Goal: Task Accomplishment & Management: Use online tool/utility

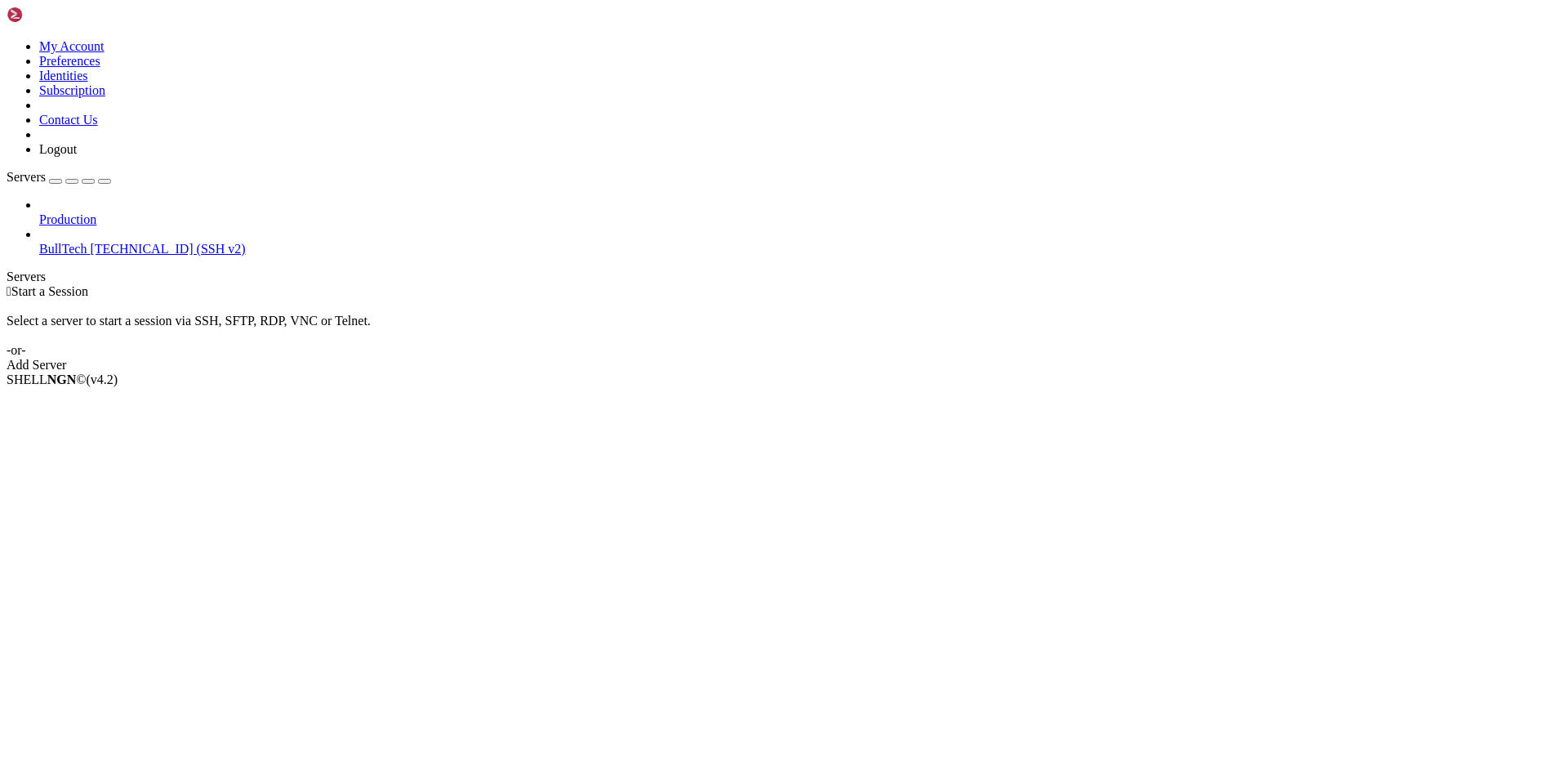
click at [92, 242] on link "BullTech [TECHNICAL_ID] (SSH v2)" at bounding box center [801, 249] width 1523 height 14
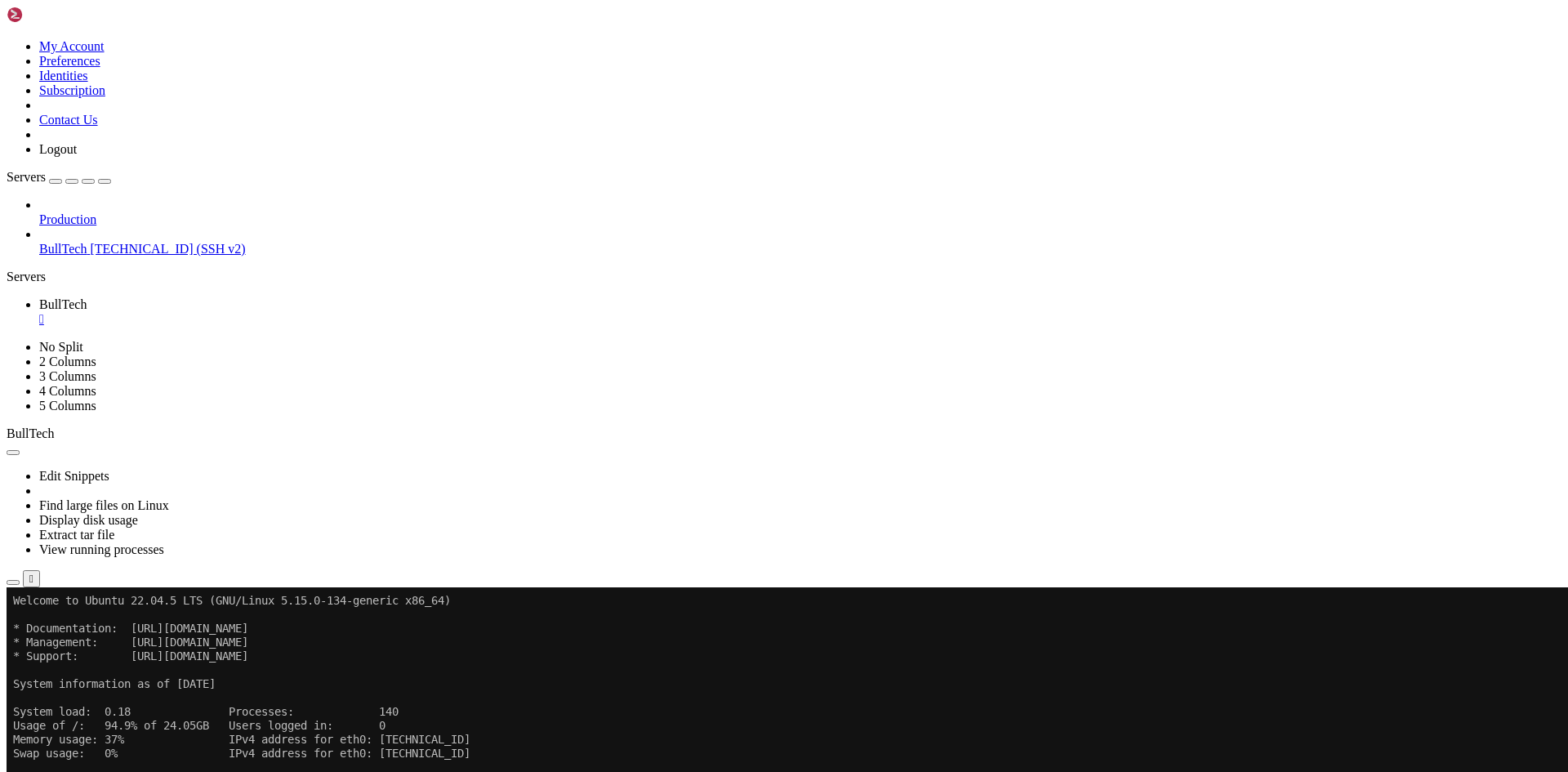
click at [19, 580] on button "button" at bounding box center [13, 582] width 13 height 5
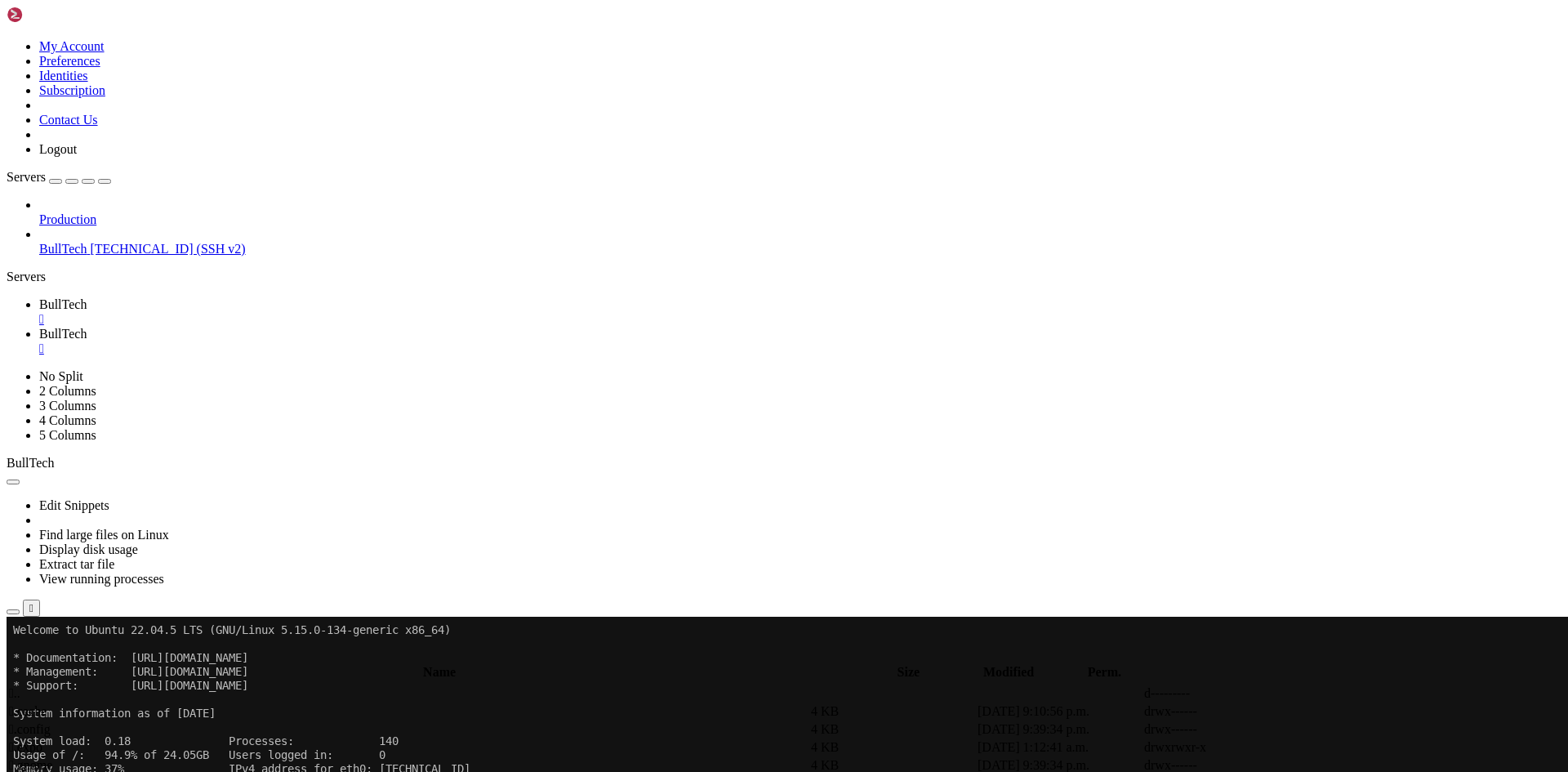
type input "/home/btmx/BT"
click at [36, 771] on span " web" at bounding box center [23, 782] width 27 height 14
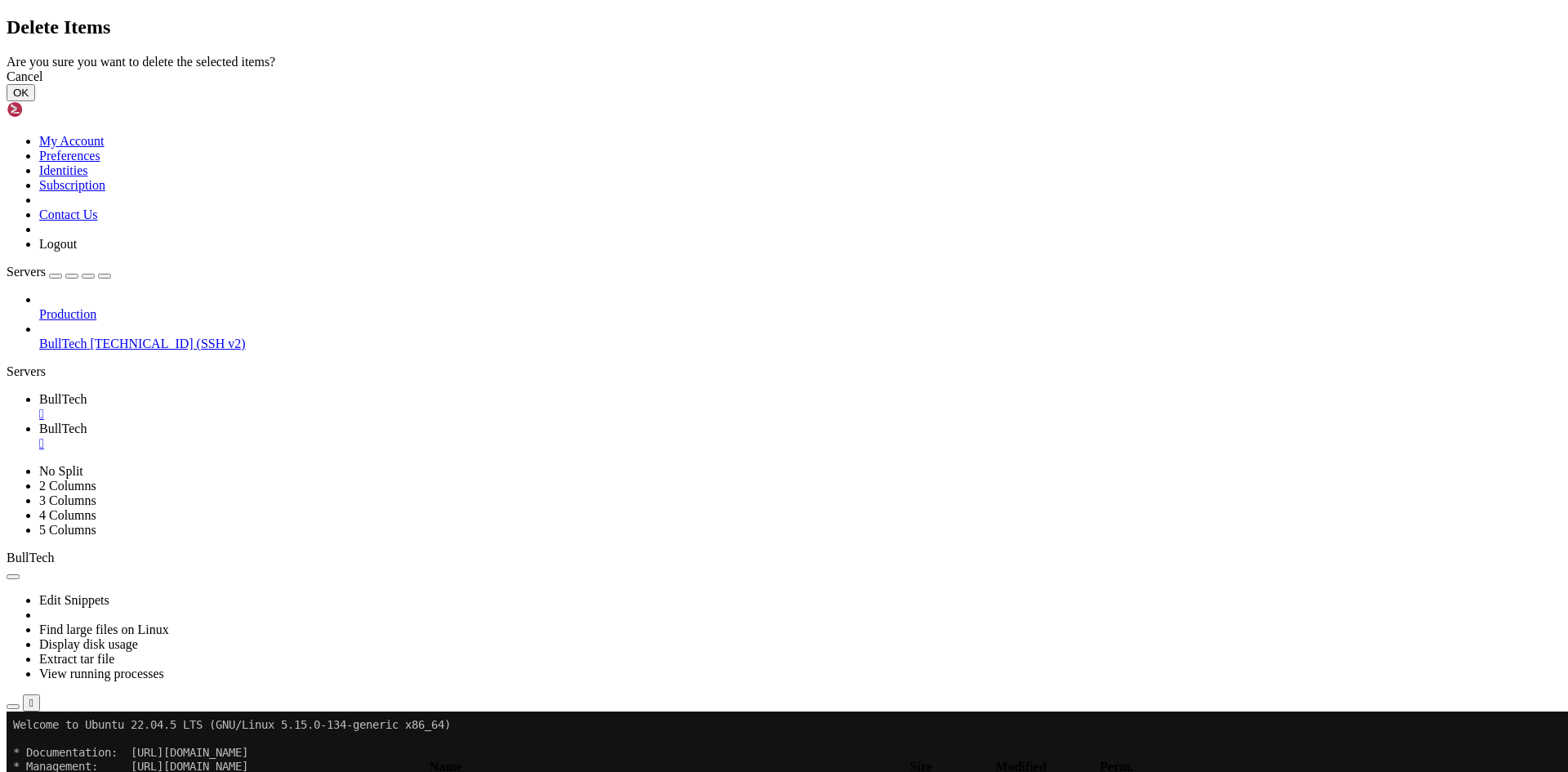
click at [35, 102] on button "OK" at bounding box center [21, 92] width 29 height 17
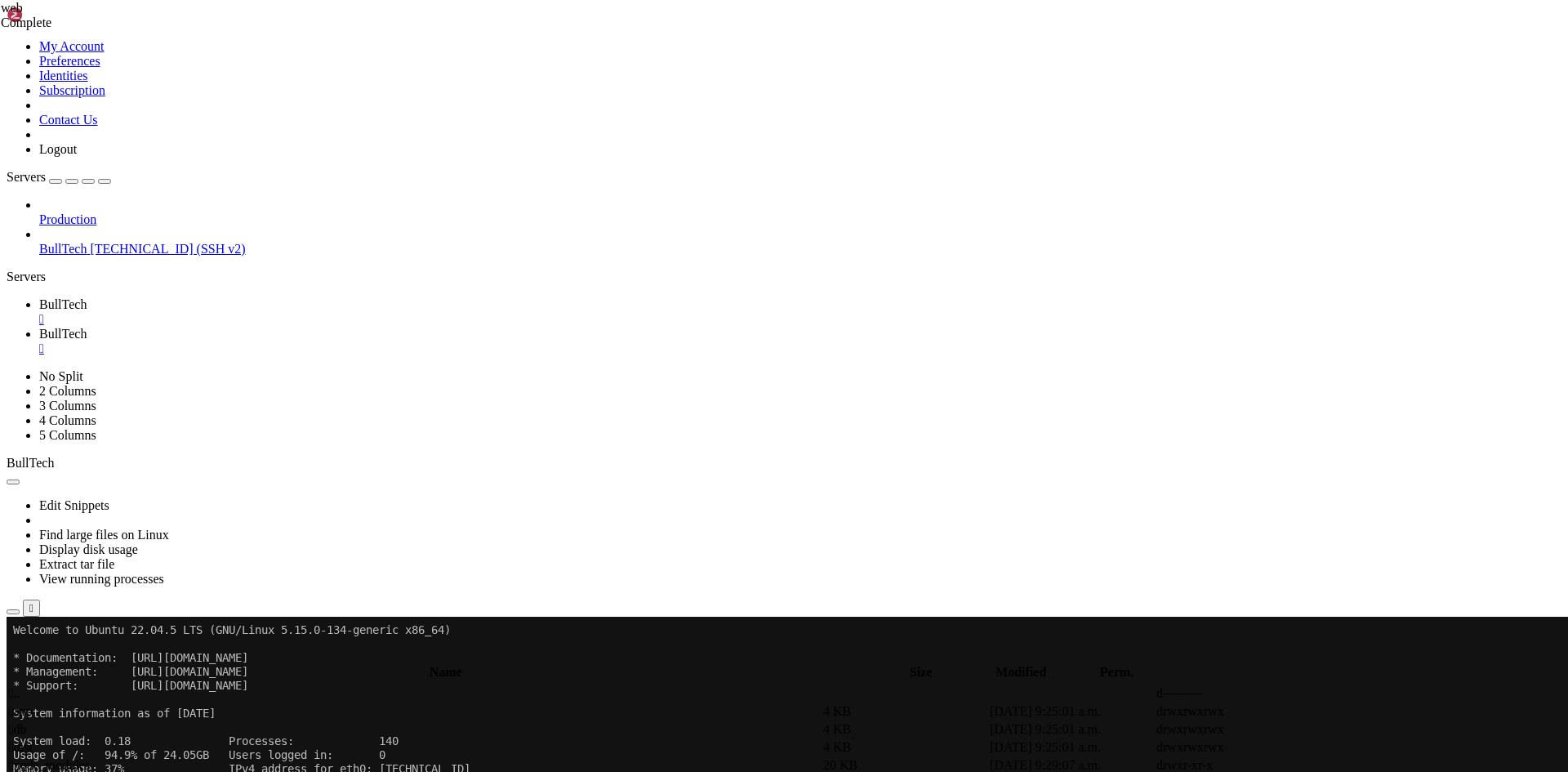
click at [391, 341] on div "" at bounding box center [801, 348] width 1523 height 14
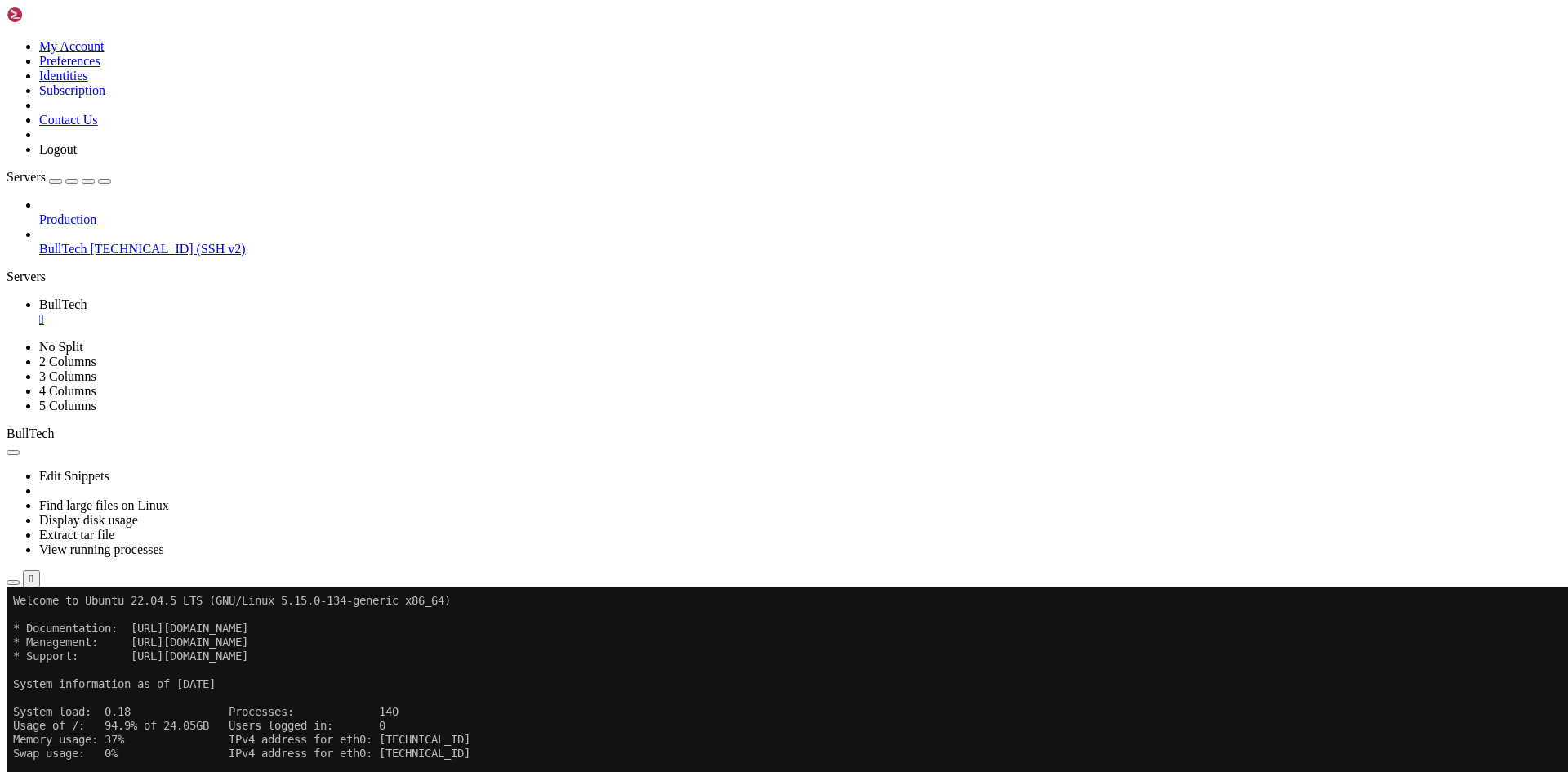
click at [13, 582] on icon "button" at bounding box center [13, 582] width 0 height 0
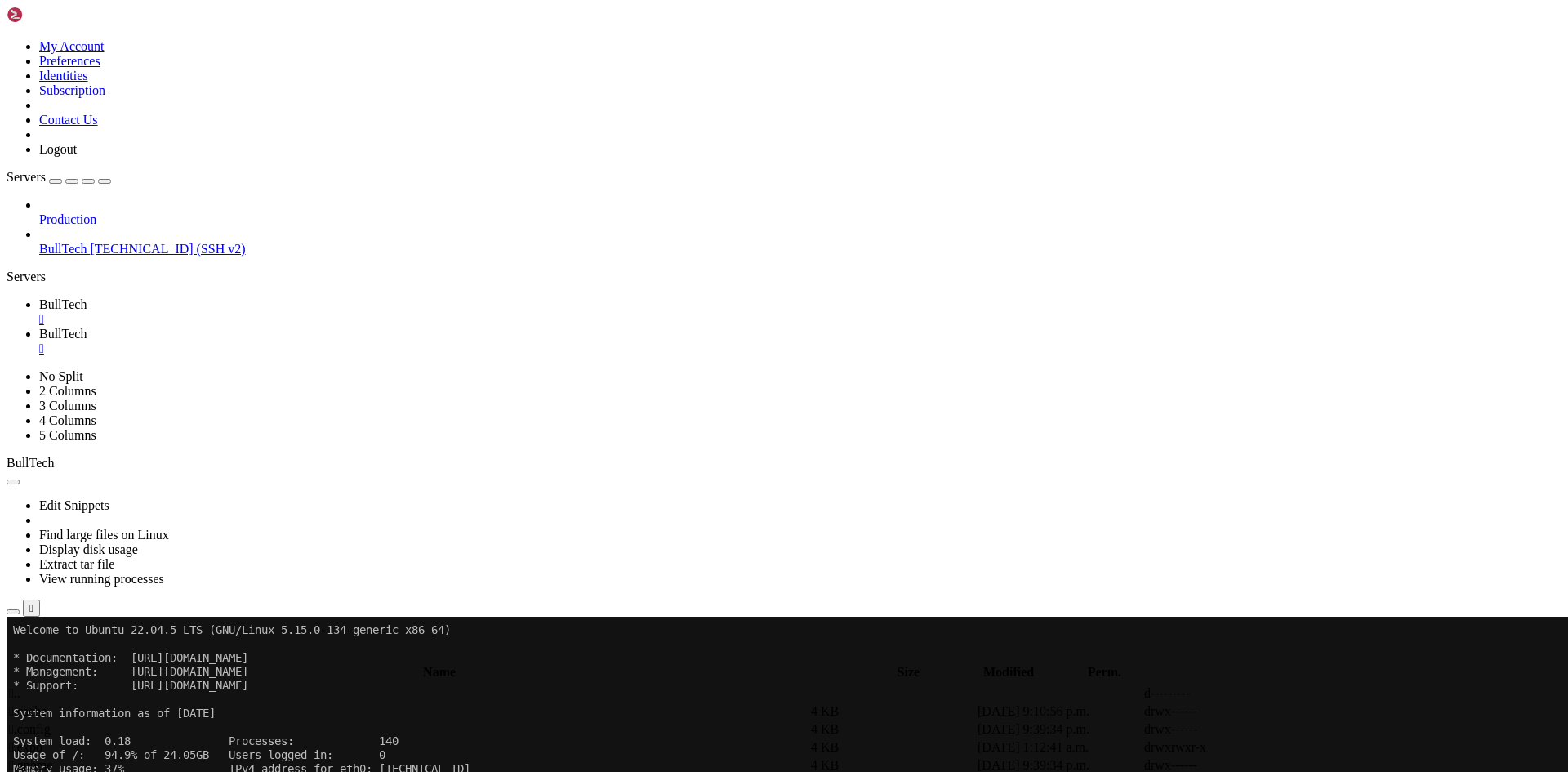
type input "/home/btmx/BT"
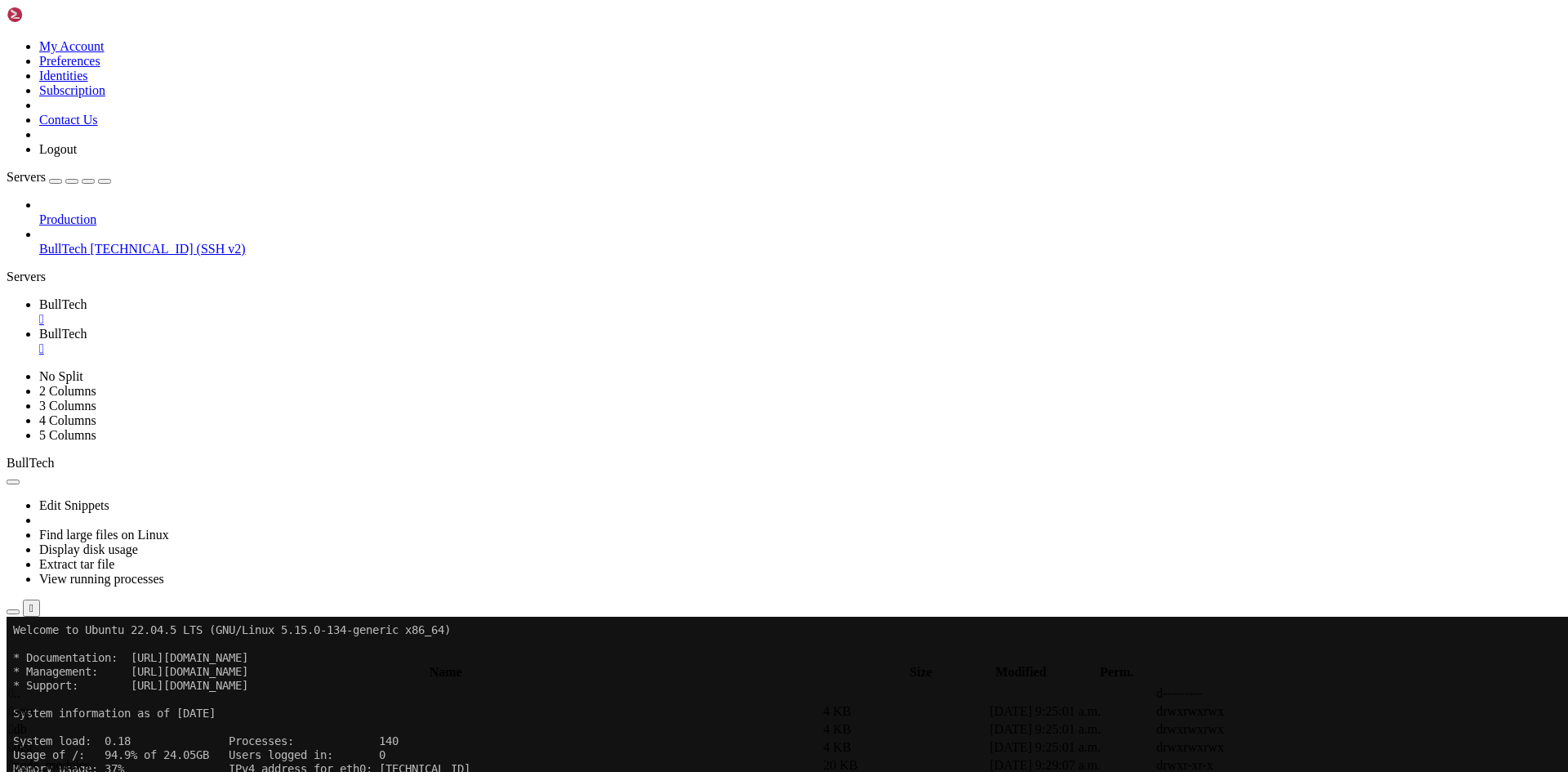
drag, startPoint x: 367, startPoint y: 646, endPoint x: 381, endPoint y: 630, distance: 21.3
click at [392, 341] on div "" at bounding box center [801, 348] width 1523 height 14
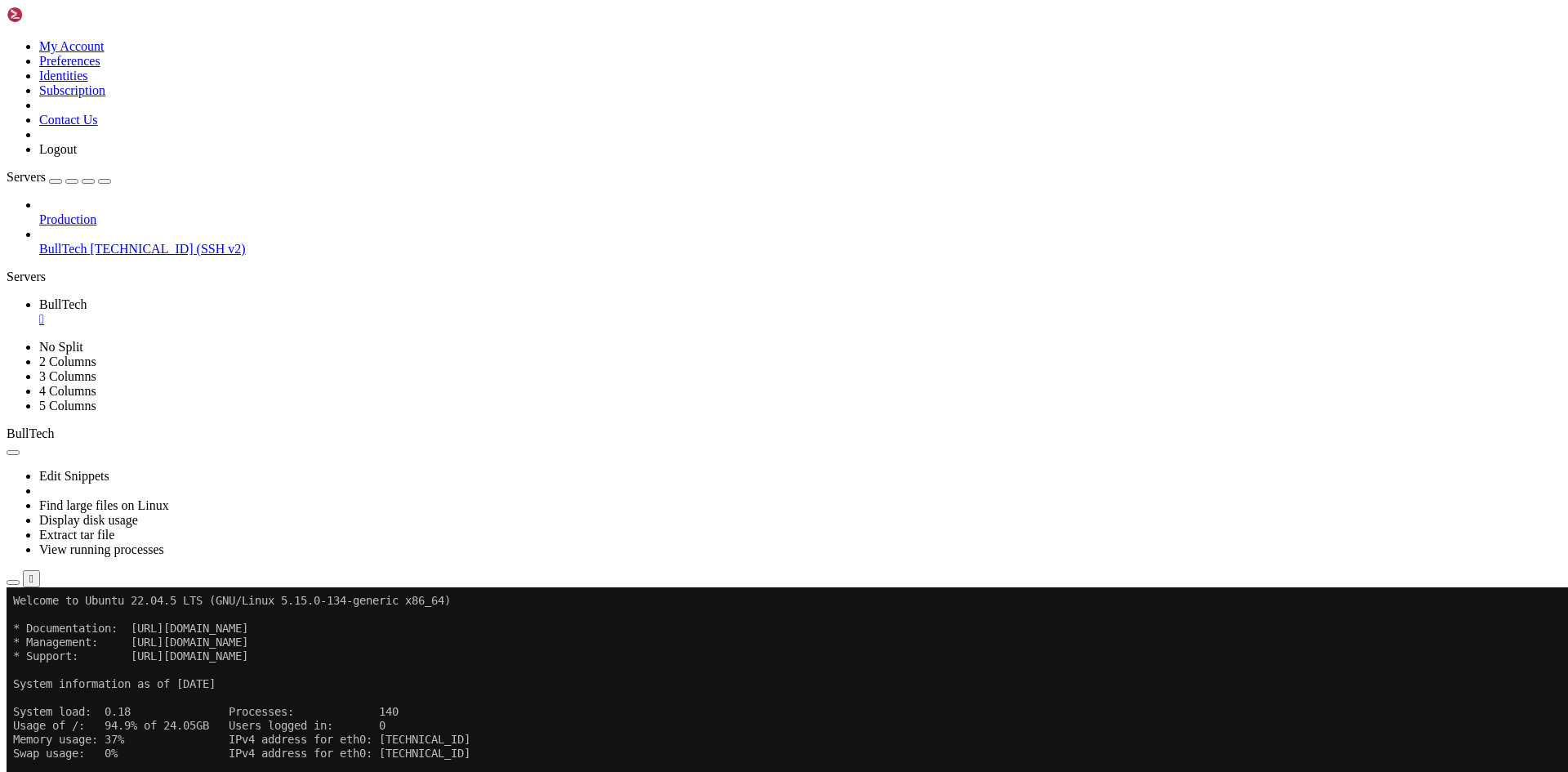
drag, startPoint x: 469, startPoint y: 1111, endPoint x: 597, endPoint y: 1105, distance: 128.1
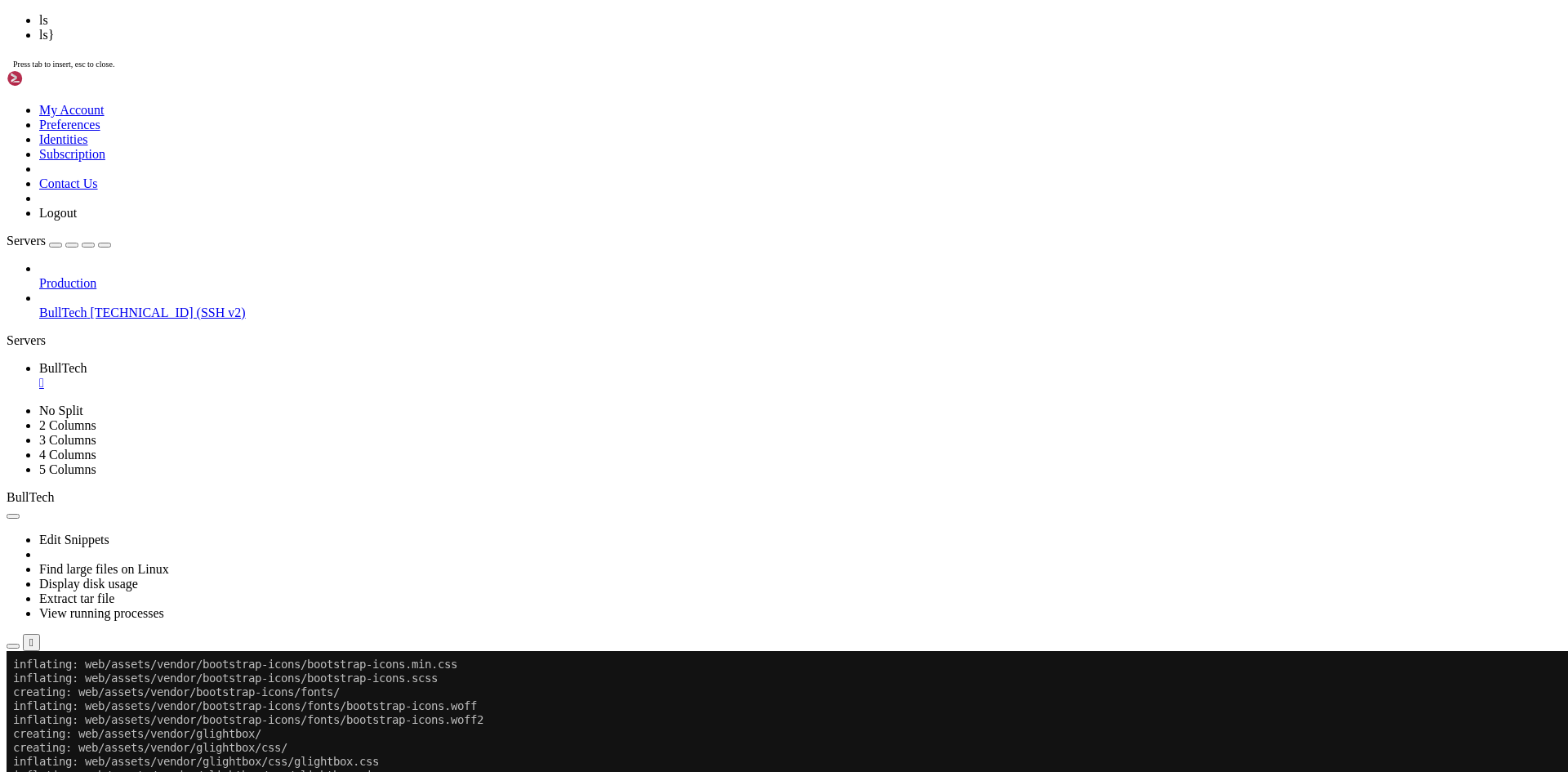
scroll to position [2138, 0]
